Goal: Find contact information

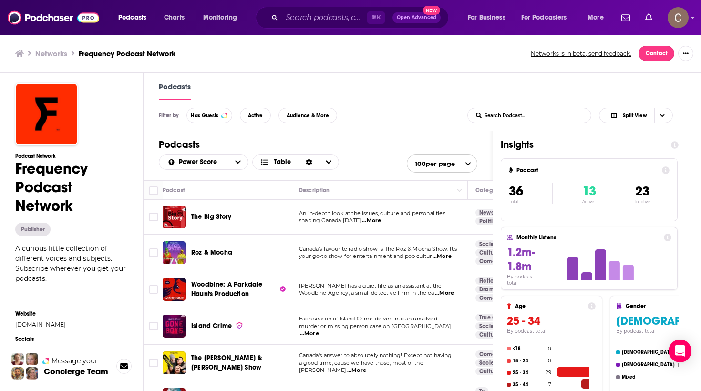
click at [657, 55] on link "Contact" at bounding box center [656, 53] width 36 height 15
click at [665, 49] on link "Contact" at bounding box center [656, 53] width 36 height 15
click at [687, 51] on icon "Show More Button" at bounding box center [686, 54] width 6 height 6
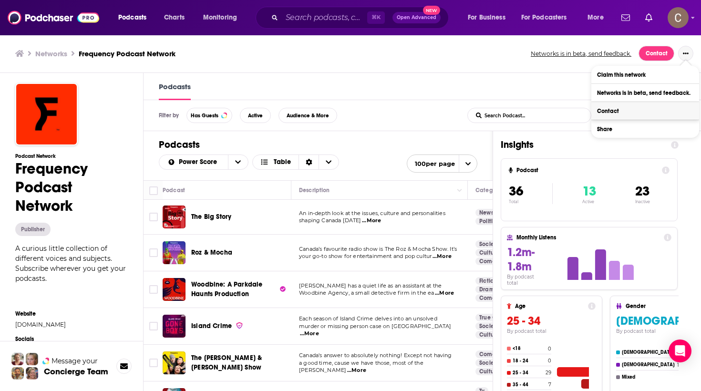
click at [642, 106] on link "Contact" at bounding box center [645, 111] width 108 height 18
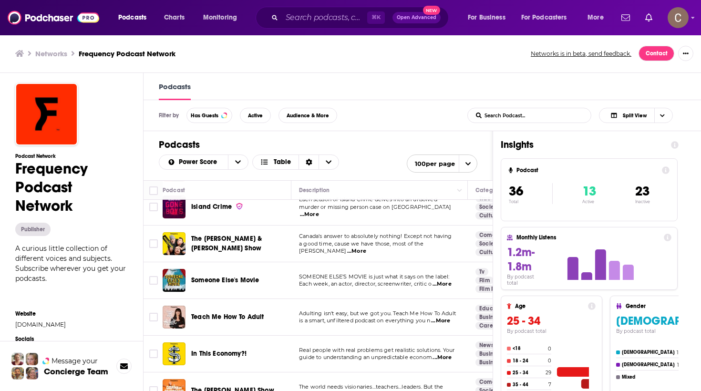
scroll to position [120, 0]
click at [94, 326] on link "[DOMAIN_NAME]" at bounding box center [71, 324] width 113 height 7
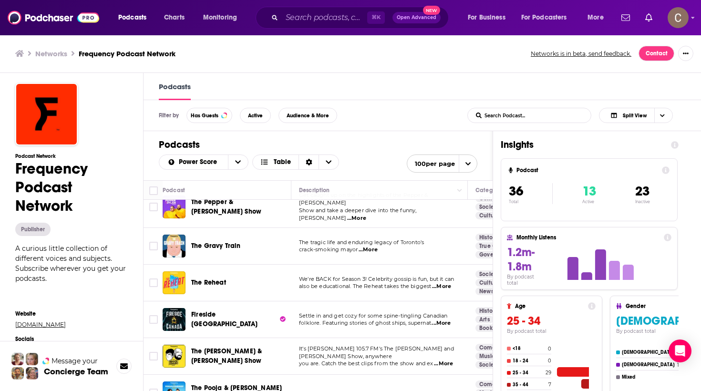
scroll to position [0, 0]
click at [222, 19] on span "Monitoring" at bounding box center [220, 17] width 34 height 13
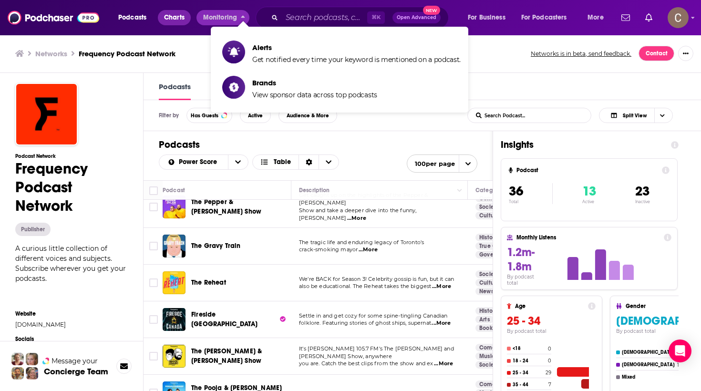
click at [182, 19] on span "Charts" at bounding box center [174, 17] width 20 height 13
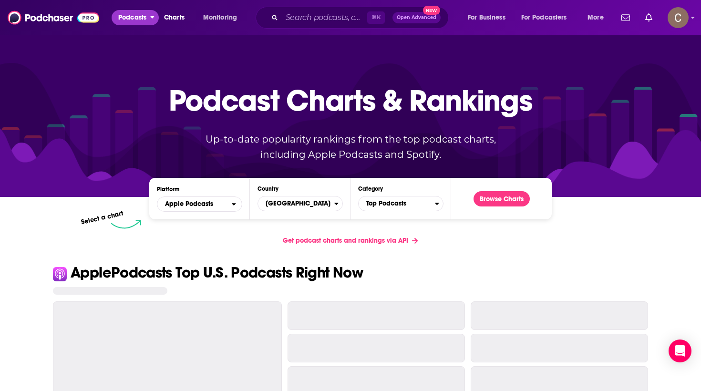
click at [144, 20] on span "Podcasts" at bounding box center [132, 17] width 28 height 13
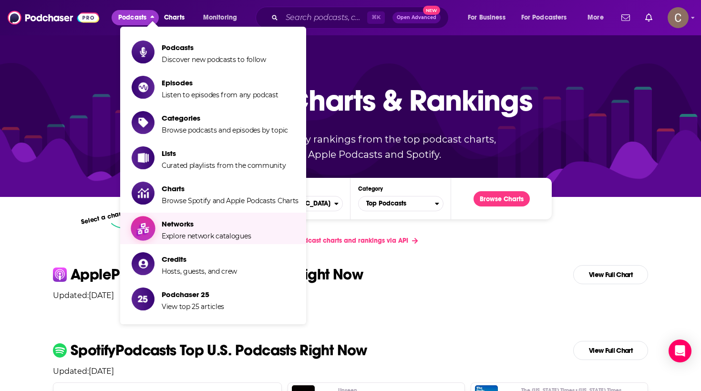
click at [214, 236] on span "Explore network catalogues" at bounding box center [206, 236] width 89 height 9
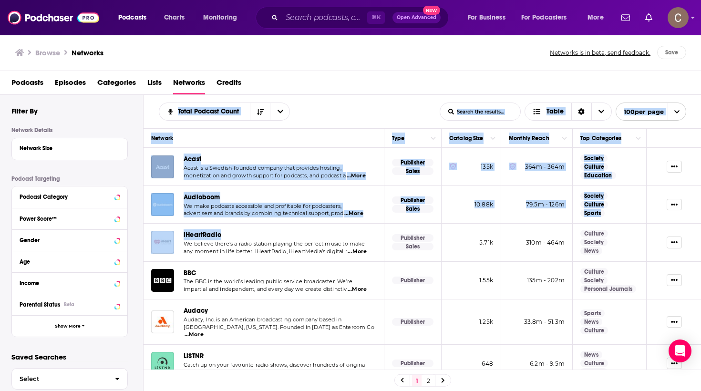
drag, startPoint x: 150, startPoint y: 116, endPoint x: 378, endPoint y: 231, distance: 255.6
click at [378, 231] on div "Total Podcast Count List Search Input Search the results... Table List Search I…" at bounding box center [422, 273] width 558 height 357
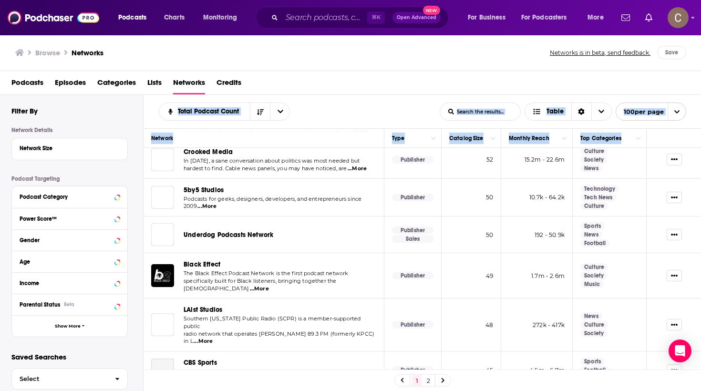
scroll to position [3532, 0]
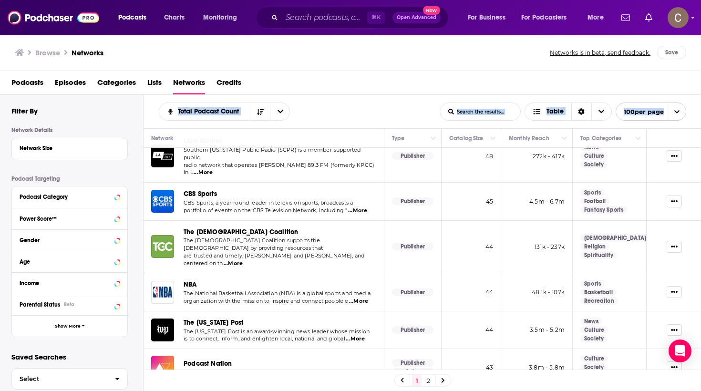
copy div "Total Podcast Count List Search Input Search the results... Table List Search I…"
click at [427, 380] on link "2" at bounding box center [428, 380] width 10 height 11
